Goal: Information Seeking & Learning: Learn about a topic

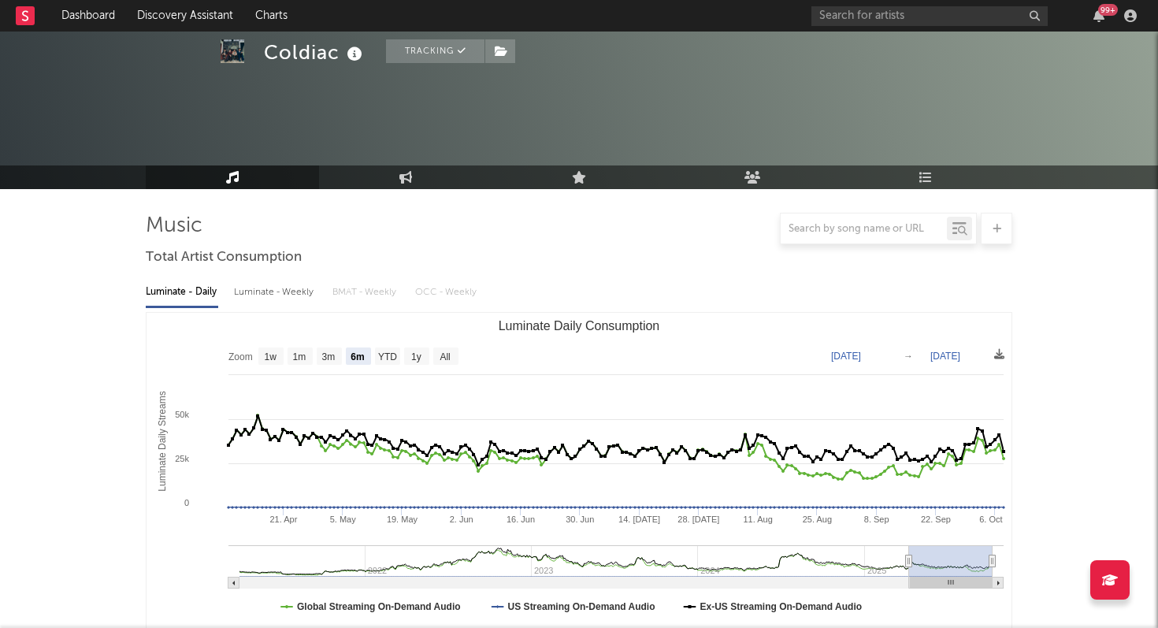
select select "6m"
select select "1w"
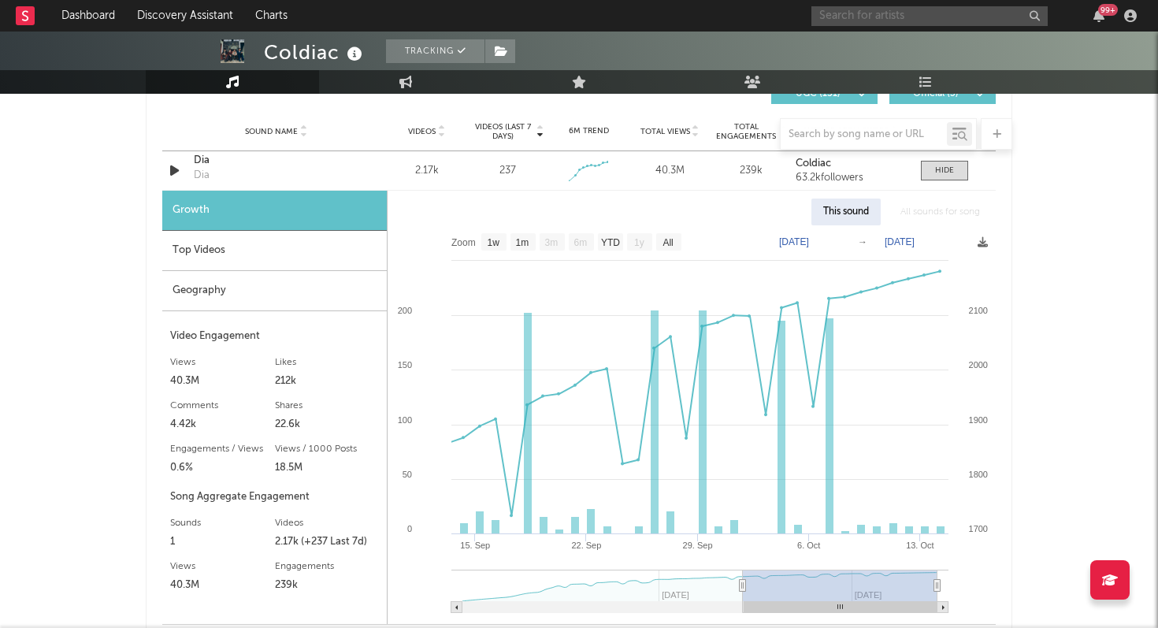
click at [823, 18] on input "text" at bounding box center [929, 16] width 236 height 20
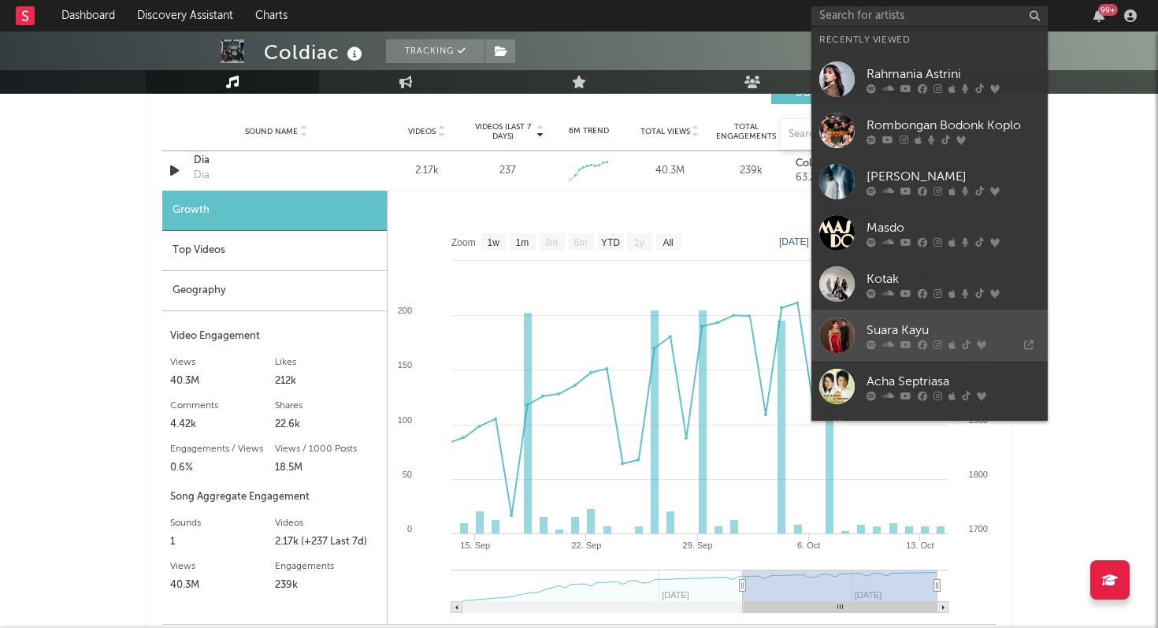
click at [929, 322] on div "Suara Kayu" at bounding box center [952, 330] width 173 height 19
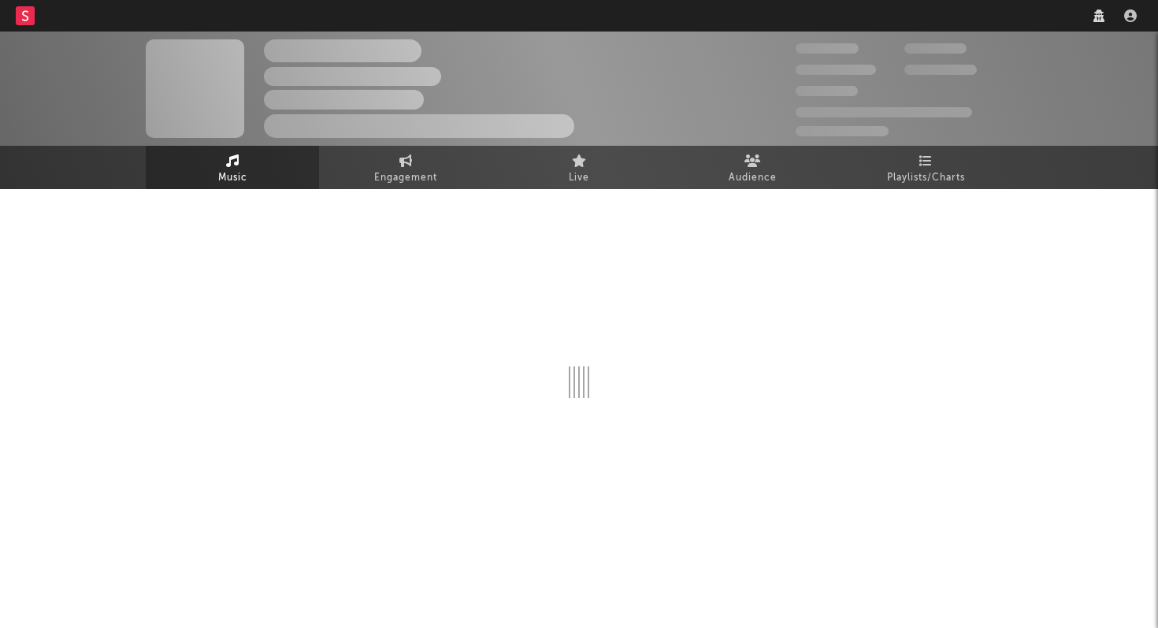
select select "recorded_music"
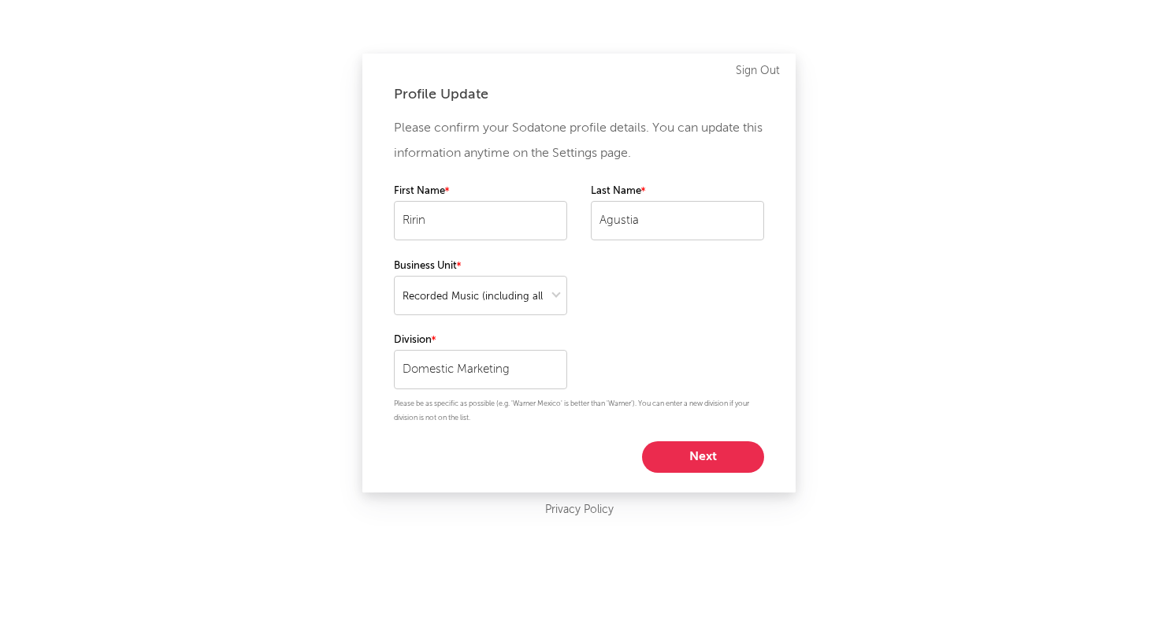
click at [691, 455] on button "Next" at bounding box center [703, 457] width 122 height 32
select select "marketing"
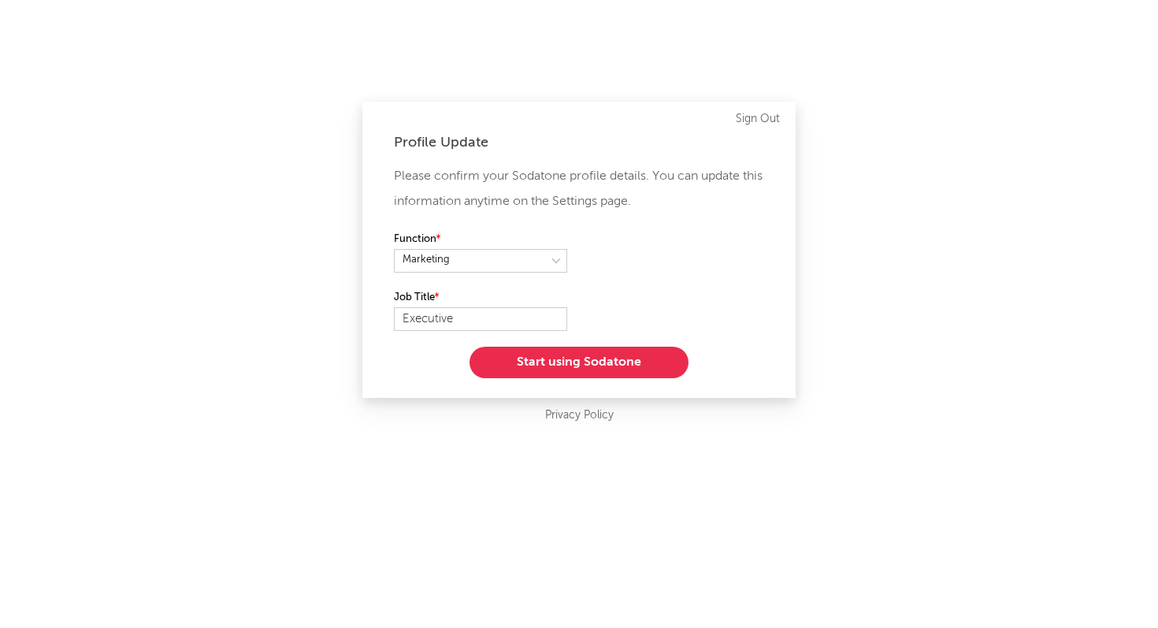
click at [635, 364] on button "Start using Sodatone" at bounding box center [578, 363] width 219 height 32
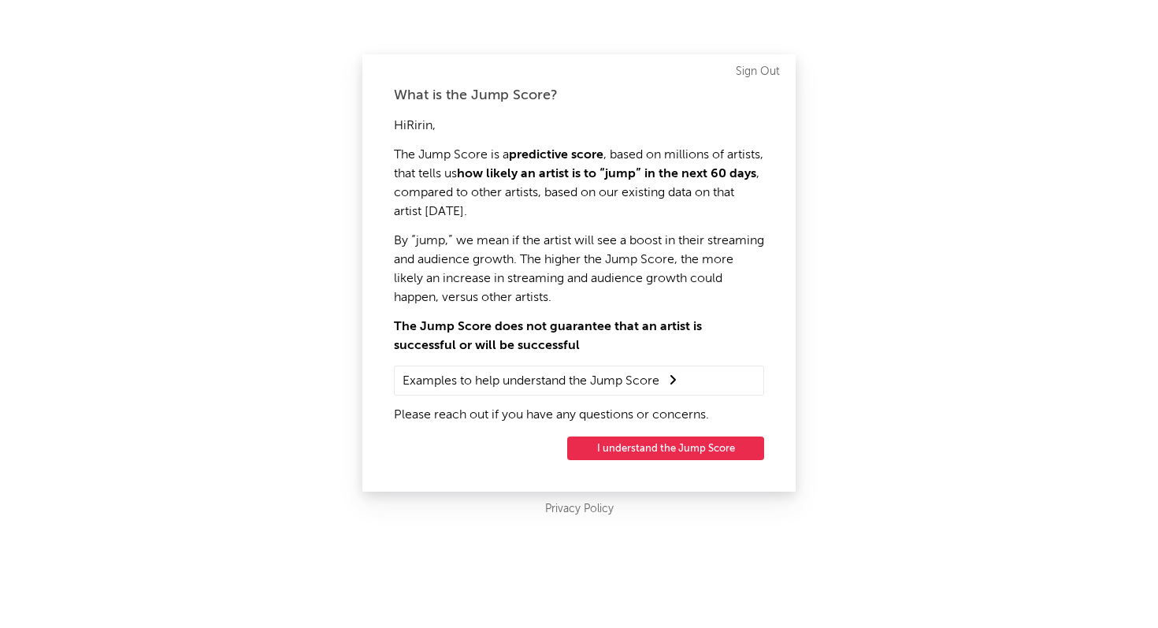
click at [633, 447] on button "I understand the Jump Score" at bounding box center [665, 448] width 197 height 24
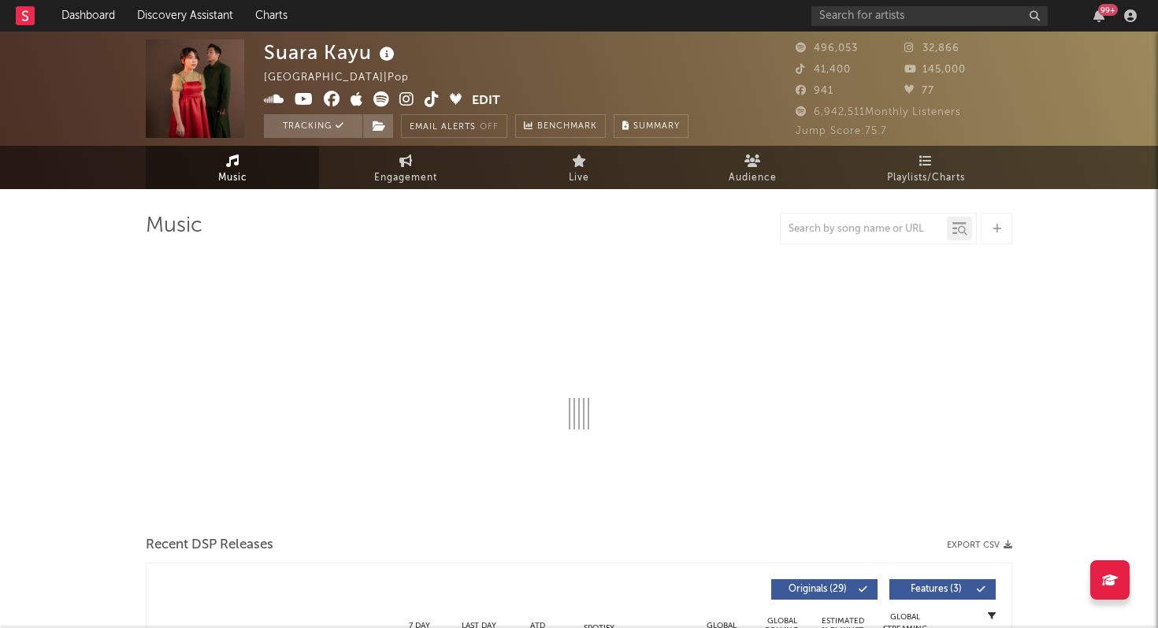
select select "6m"
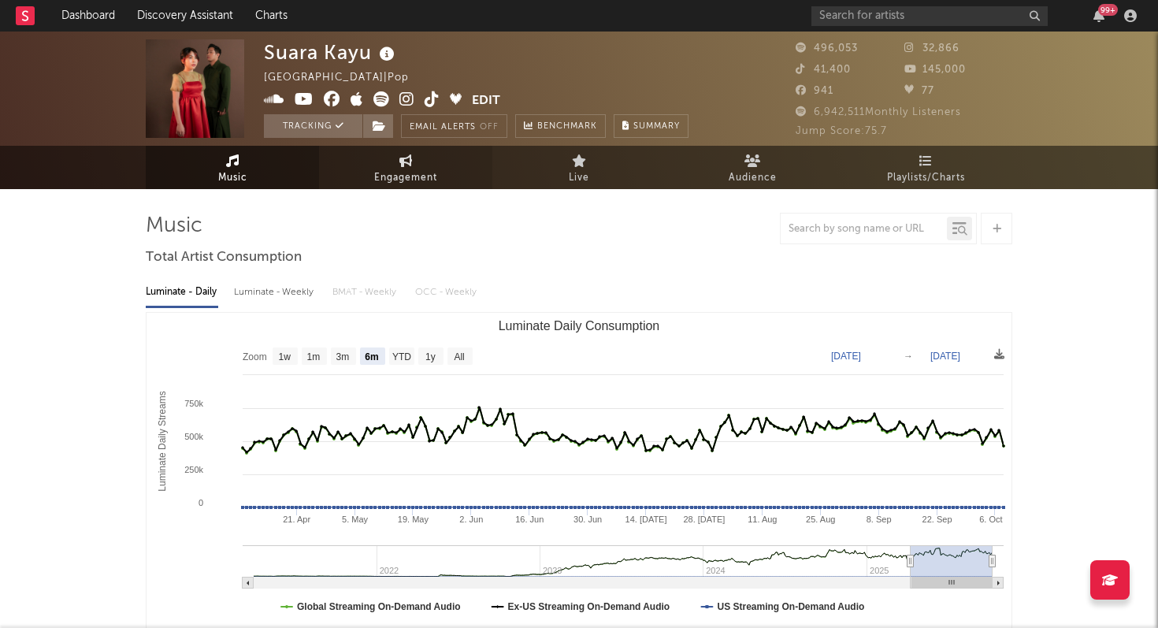
click at [417, 167] on link "Engagement" at bounding box center [405, 167] width 173 height 43
select select "1w"
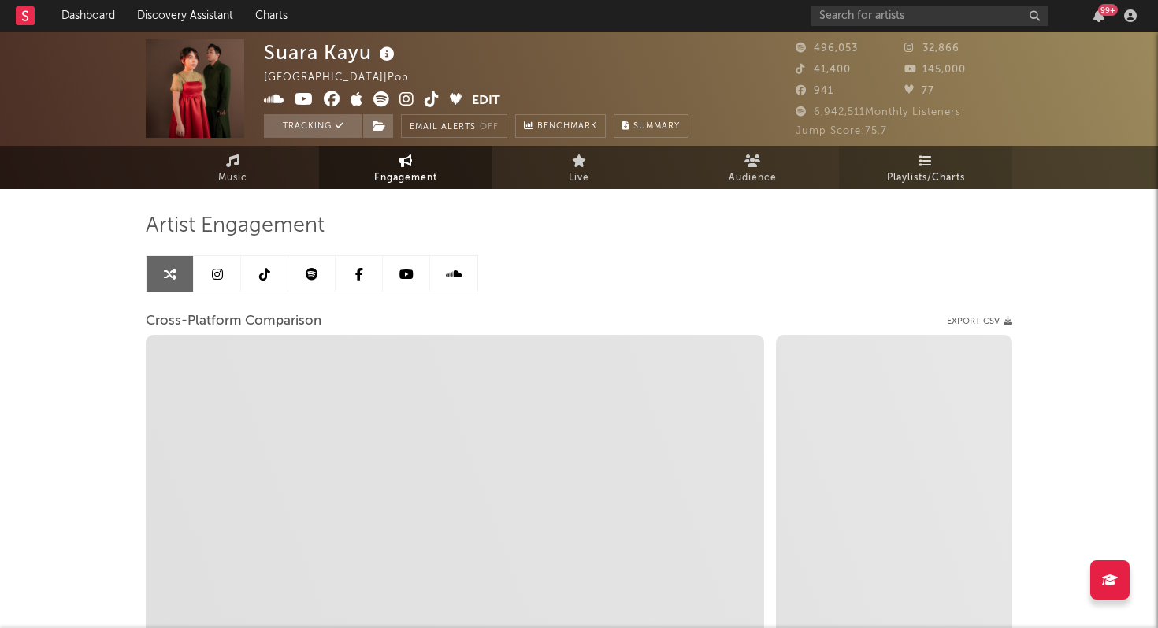
click at [899, 159] on link "Playlists/Charts" at bounding box center [925, 167] width 173 height 43
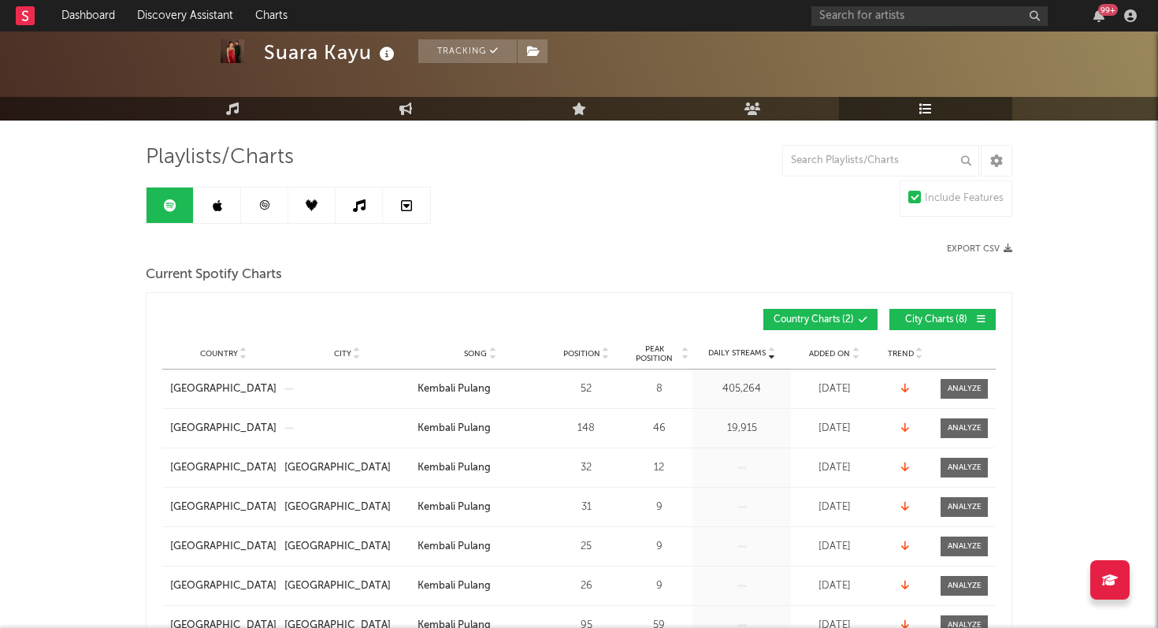
scroll to position [75, 0]
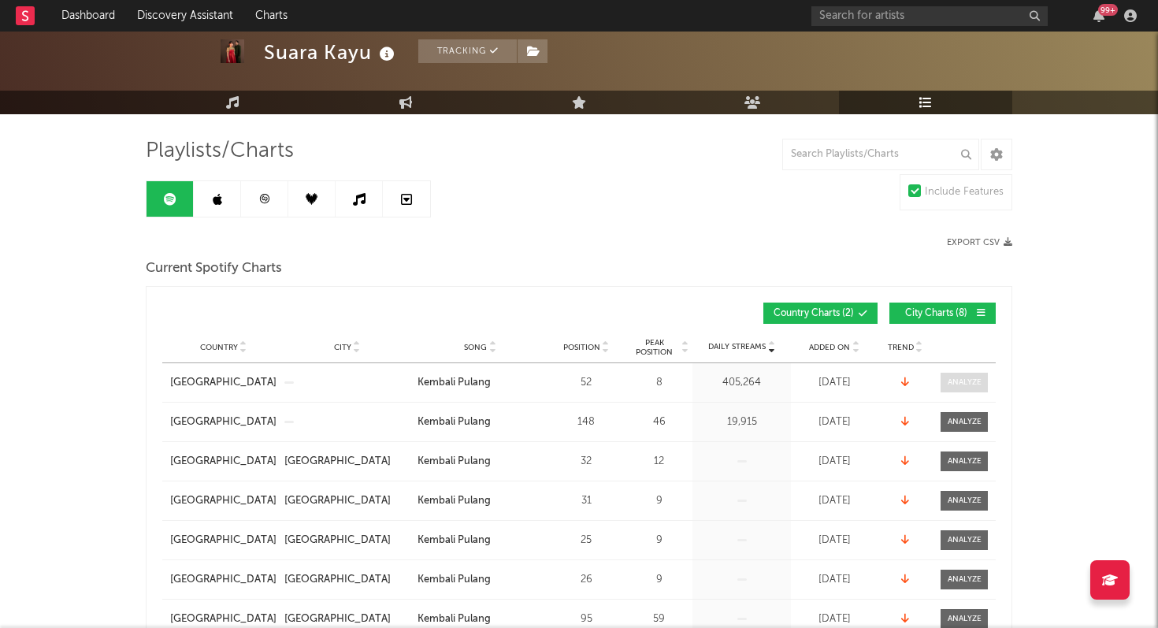
click at [978, 384] on div at bounding box center [965, 383] width 34 height 12
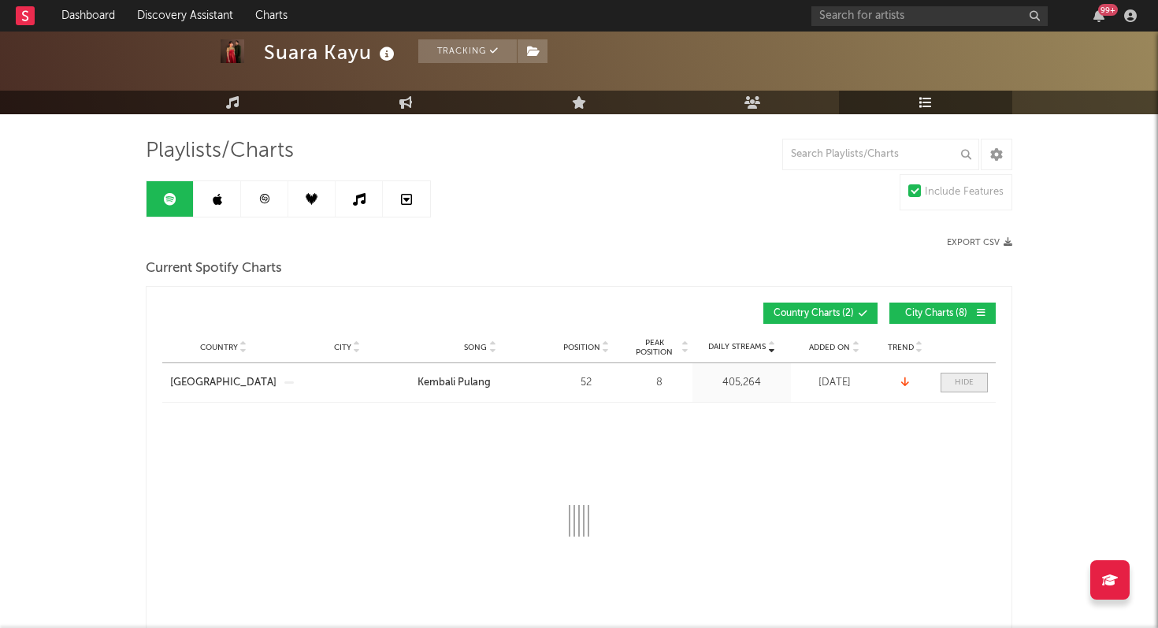
select select "6m"
